Goal: Information Seeking & Learning: Learn about a topic

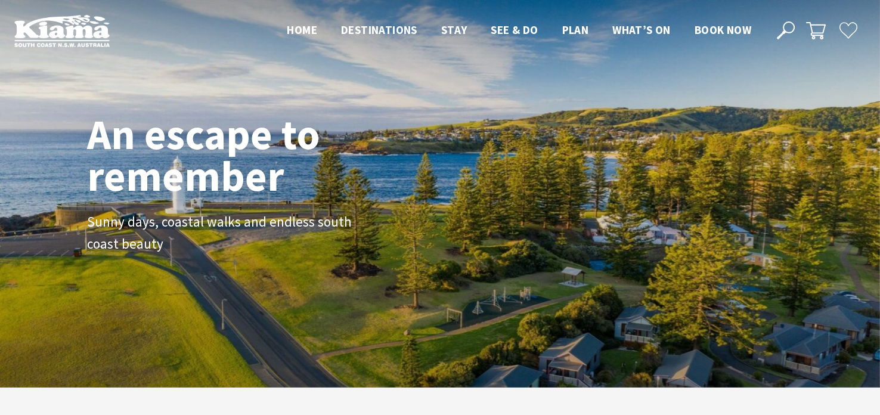
scroll to position [192, 871]
click at [812, 129] on div "An escape to remember Sunny days, coastal walks and endless south coast beauty" at bounding box center [440, 193] width 880 height 387
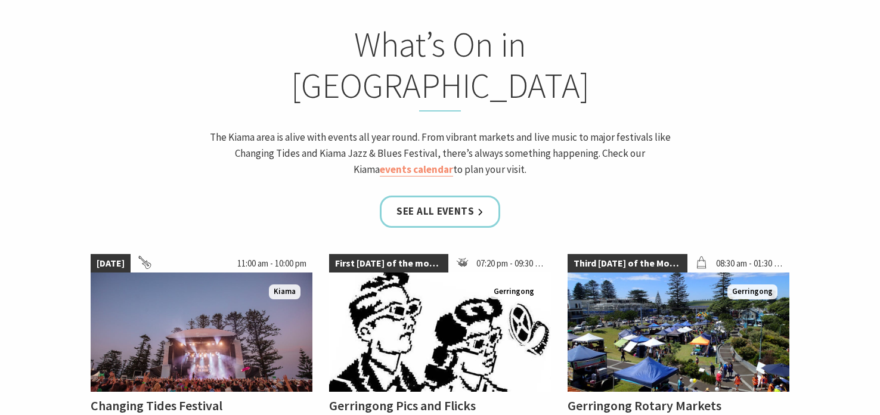
scroll to position [1000, 0]
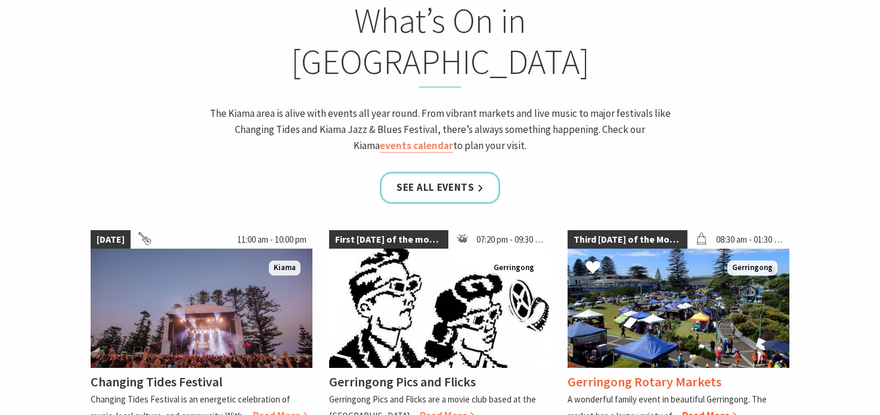
click at [709, 409] on span "Read More" at bounding box center [709, 415] width 55 height 13
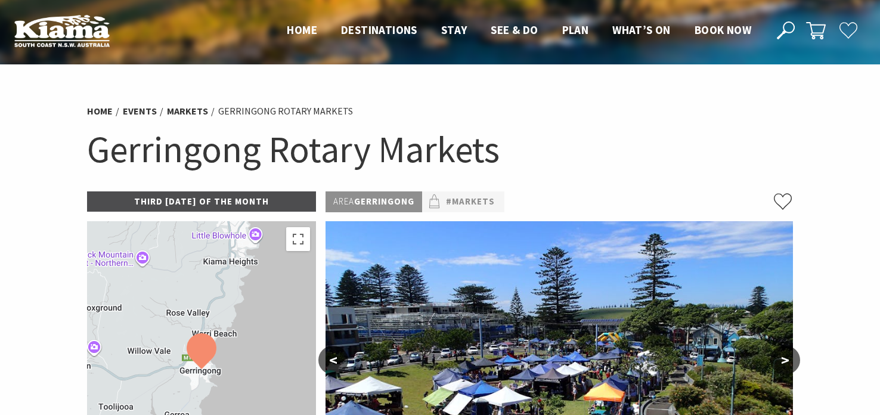
click at [740, 114] on ul "Home Events Markets Gerringong Rotary Markets" at bounding box center [440, 111] width 706 height 16
click at [470, 202] on link "#Markets" at bounding box center [470, 201] width 49 height 15
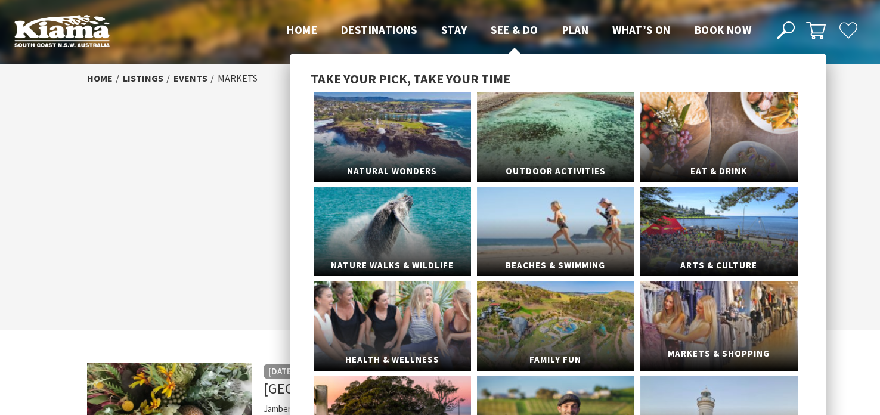
click at [698, 337] on link "Markets & Shopping" at bounding box center [718, 325] width 157 height 89
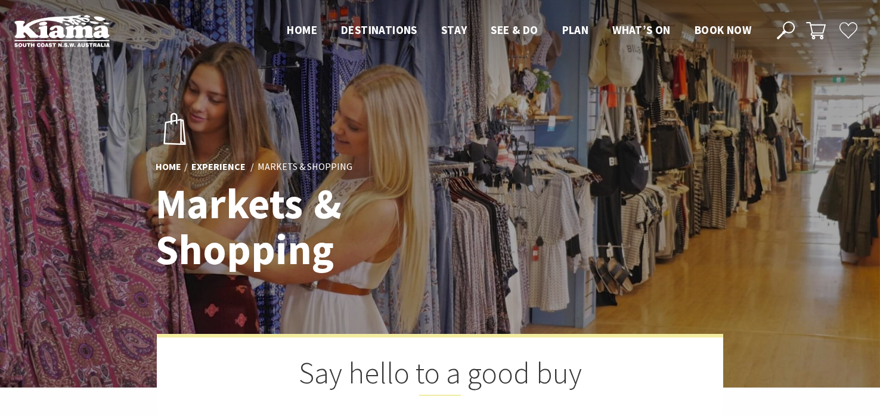
click at [746, 243] on div at bounding box center [440, 193] width 880 height 387
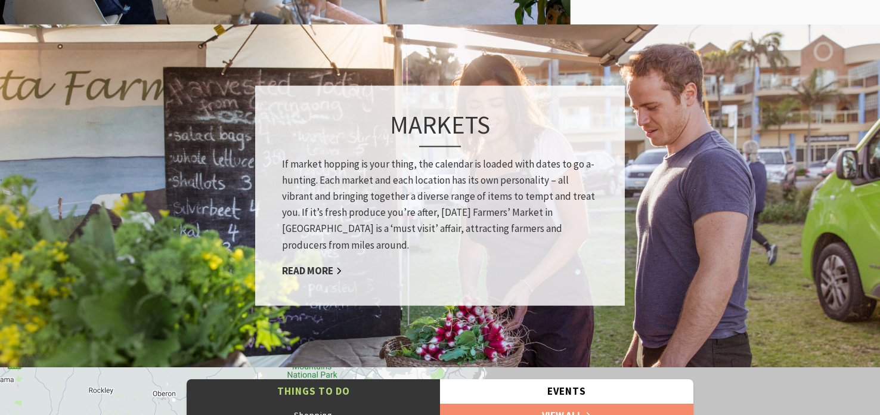
scroll to position [858, 0]
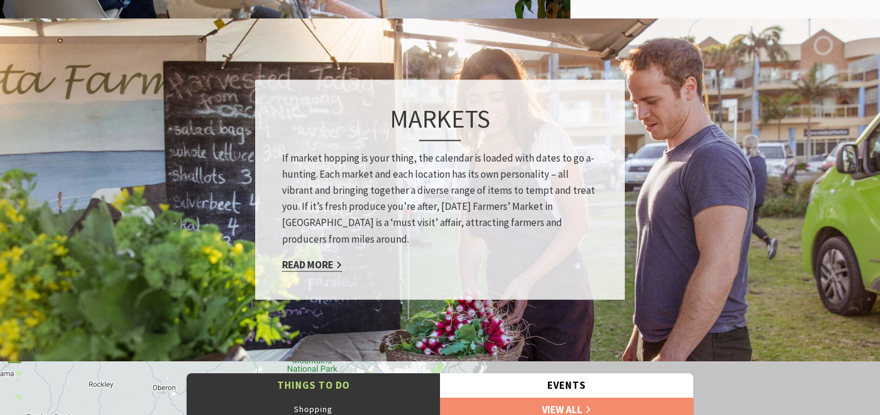
click at [308, 265] on link "Read More" at bounding box center [312, 264] width 60 height 14
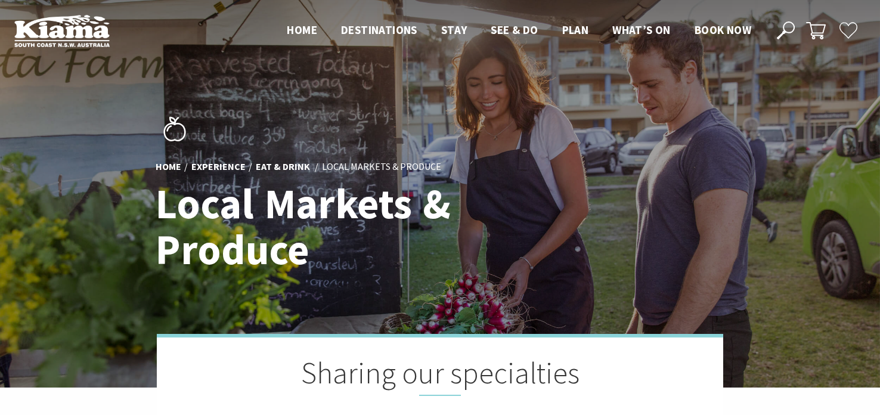
click at [722, 210] on div "Home Experience Eat & Drink Local Markets & Produce Local Markets & Produce" at bounding box center [440, 193] width 578 height 196
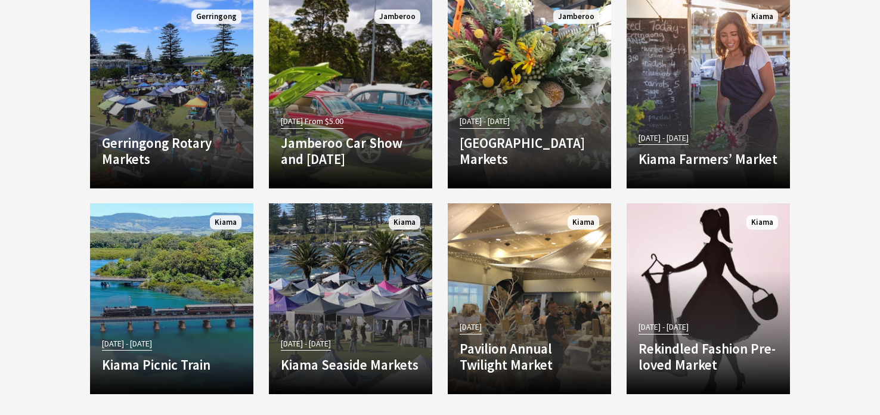
scroll to position [1143, 0]
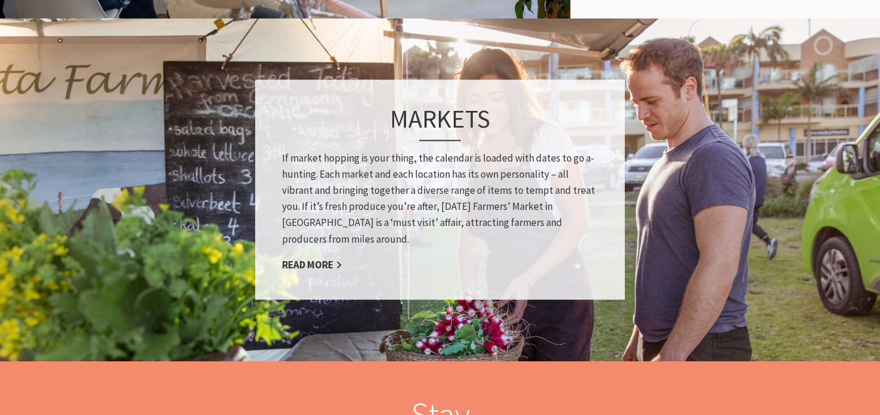
scroll to position [858, 0]
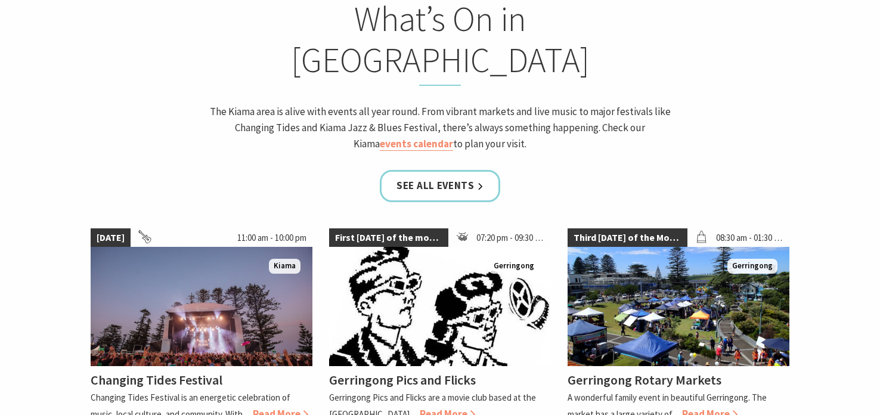
scroll to position [191, 871]
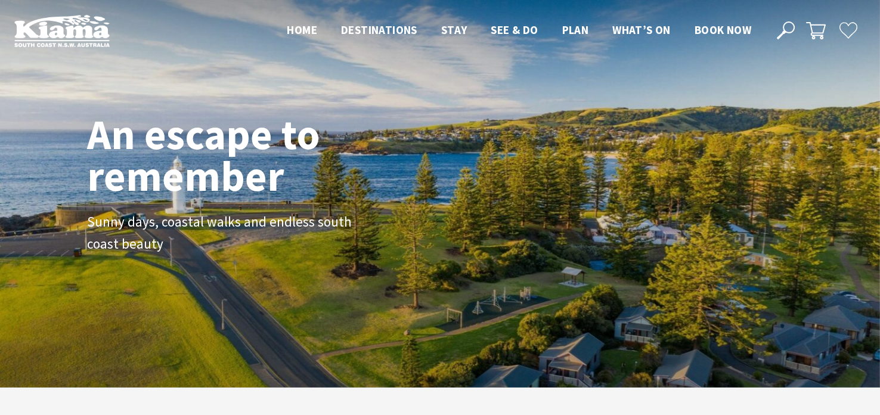
click at [792, 194] on div "An escape to remember Sunny days, coastal walks and endless south coast beauty" at bounding box center [439, 193] width 715 height 170
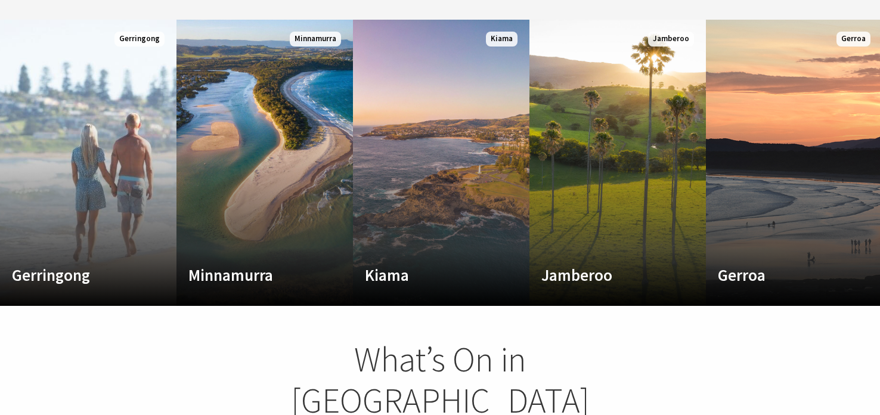
scroll to position [667, 0]
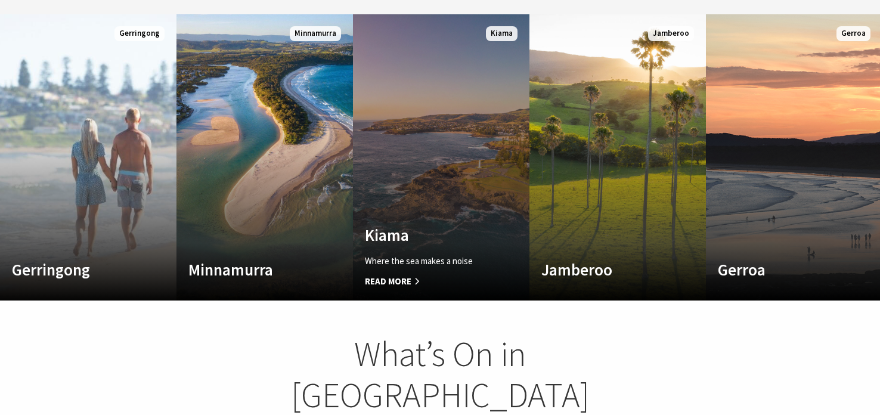
click at [406, 225] on h4 "Kiama" at bounding box center [428, 234] width 126 height 19
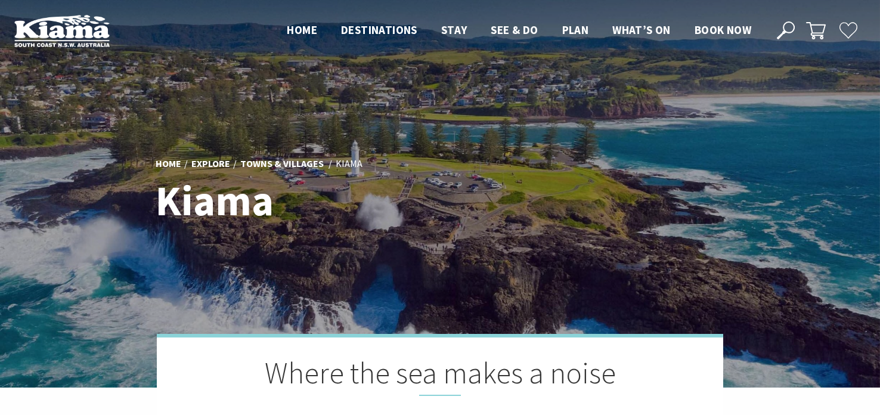
scroll to position [2, 873]
click at [766, 206] on div at bounding box center [440, 193] width 880 height 387
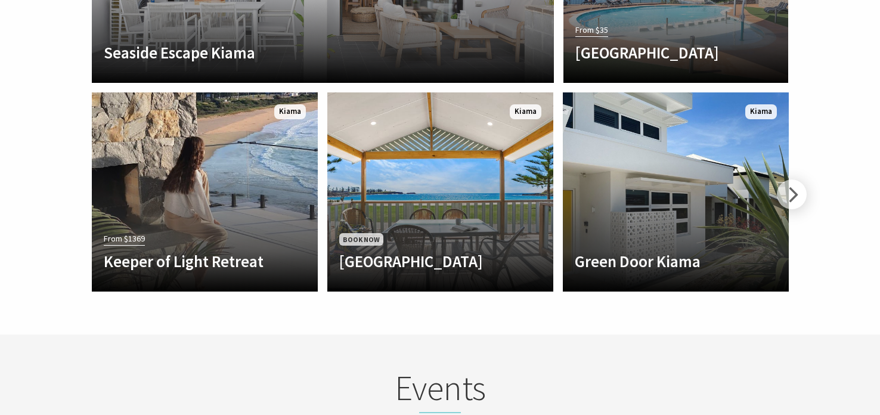
scroll to position [2812, 0]
